Goal: Task Accomplishment & Management: Use online tool/utility

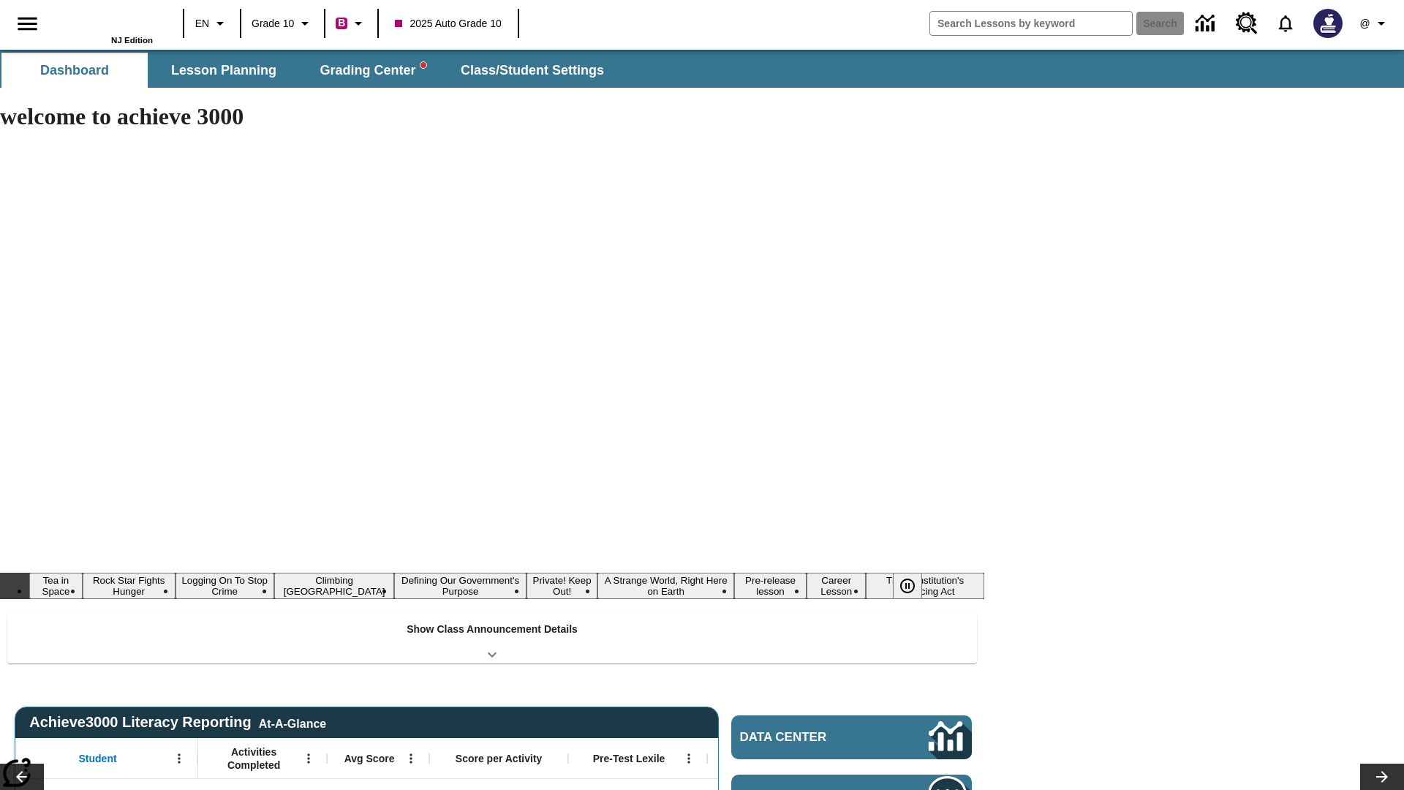
type input "-1"
click at [373, 70] on span "Grading Center" at bounding box center [372, 70] width 106 height 17
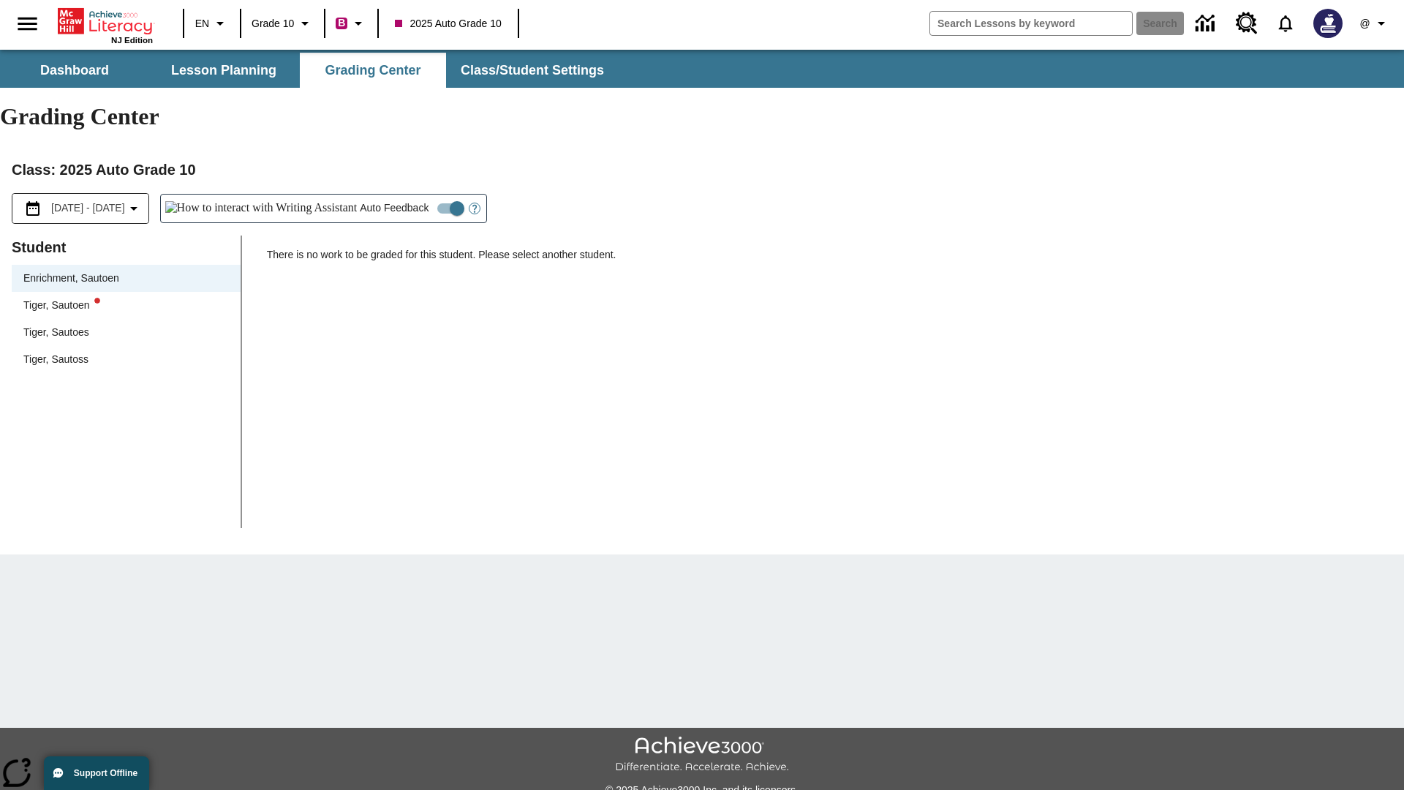
click at [126, 298] on div "Tiger, Sautoen" at bounding box center [125, 305] width 205 height 15
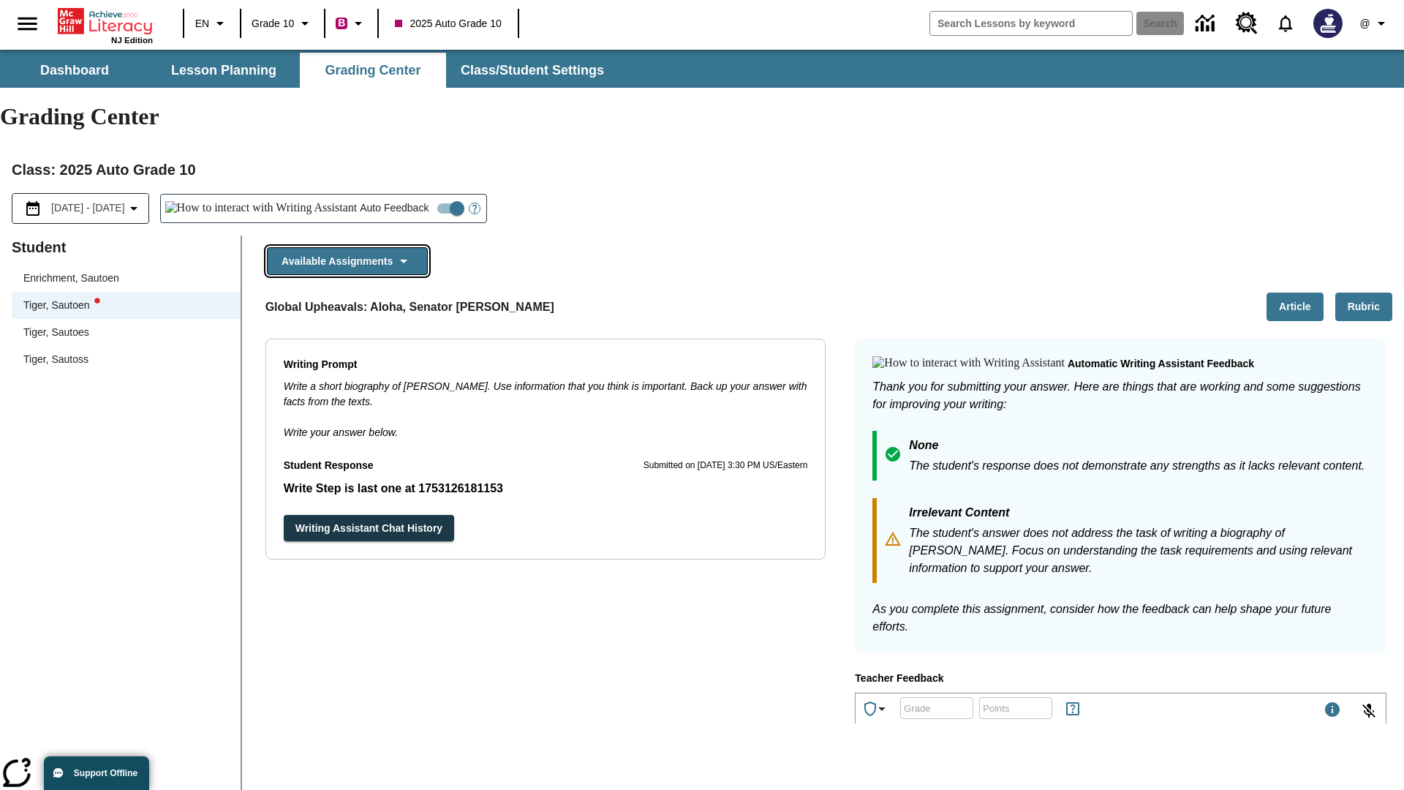
click at [347, 247] on button "Available Assignments" at bounding box center [347, 261] width 161 height 29
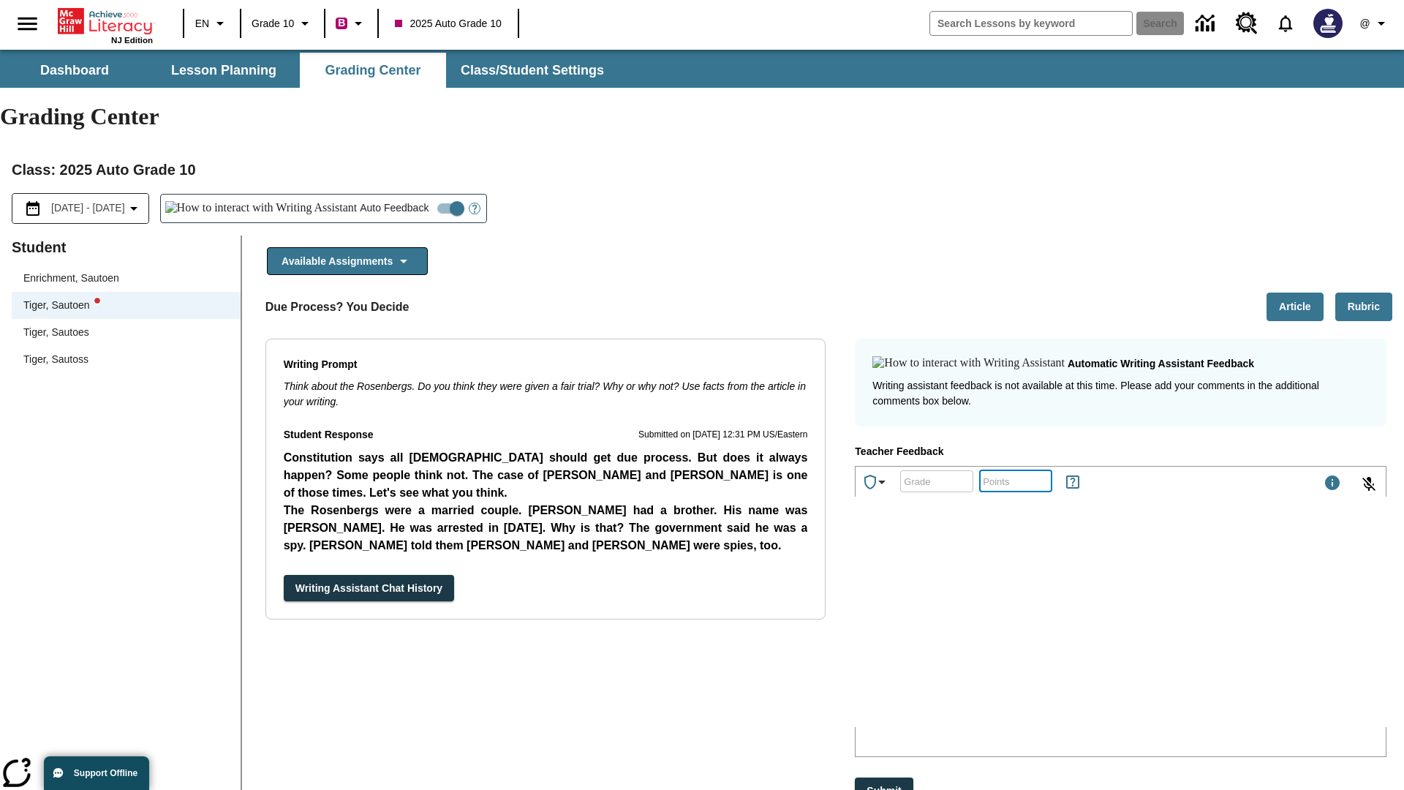
type input "25"
